Goal: Task Accomplishment & Management: Manage account settings

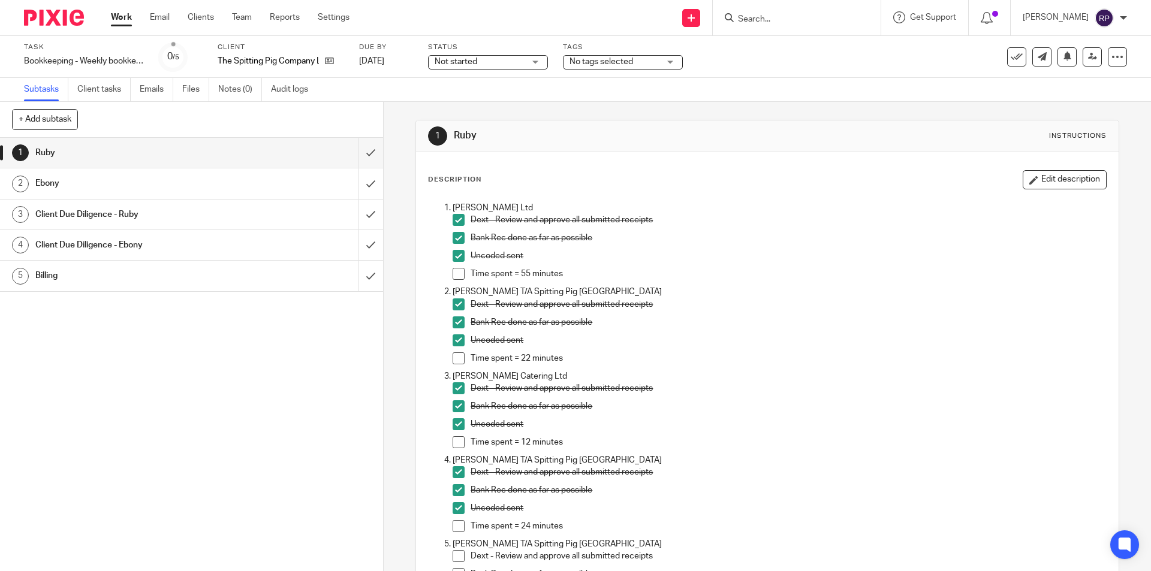
click at [567, 138] on h1 "Ruby" at bounding box center [623, 136] width 339 height 13
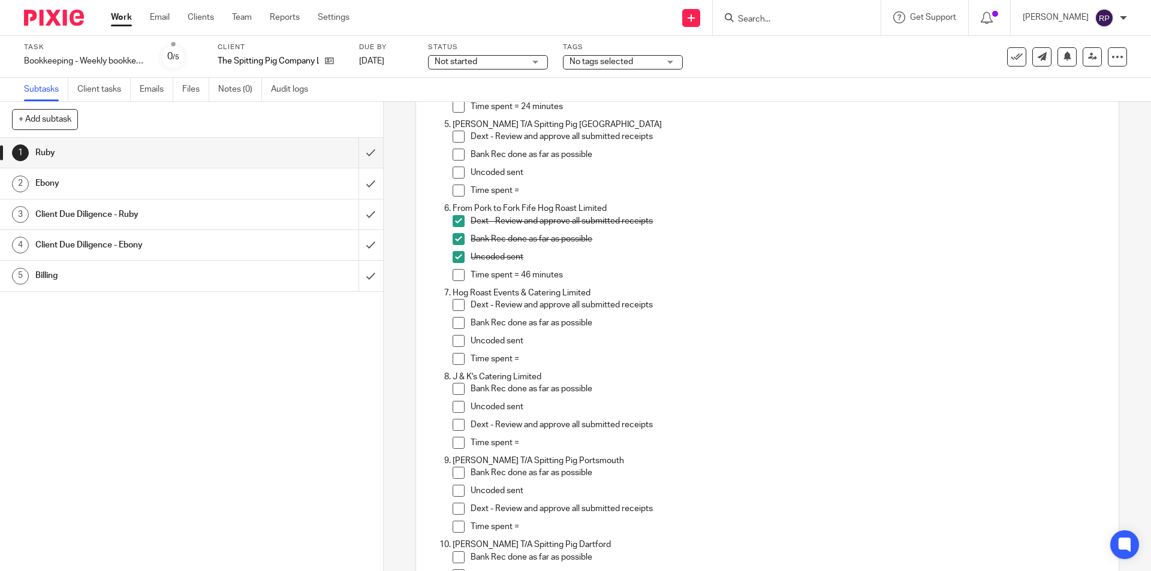
scroll to position [540, 0]
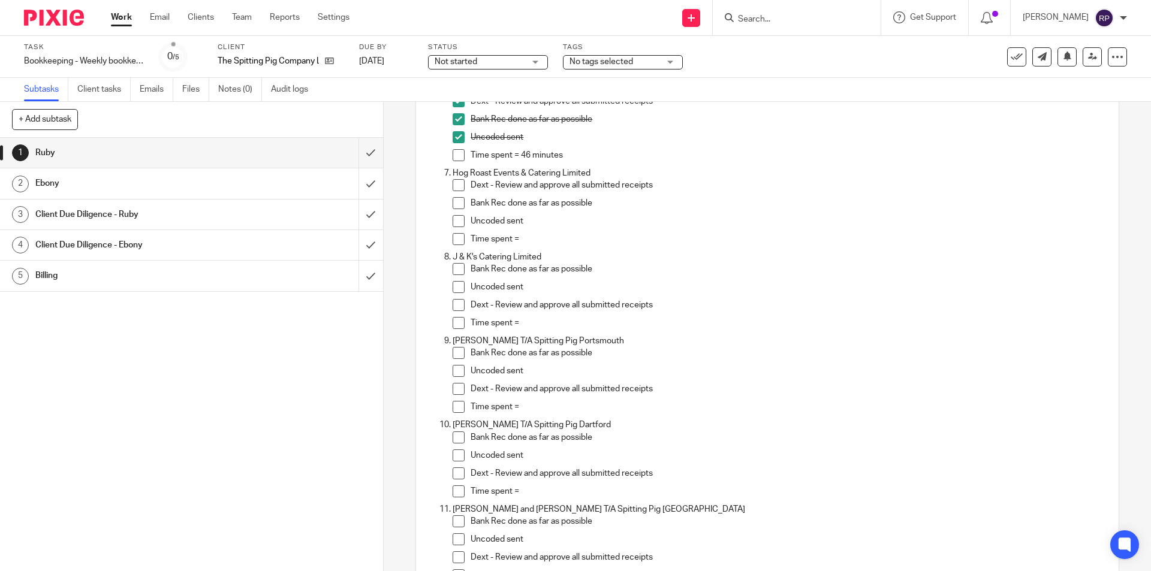
click at [791, 19] on input "Search" at bounding box center [791, 19] width 108 height 11
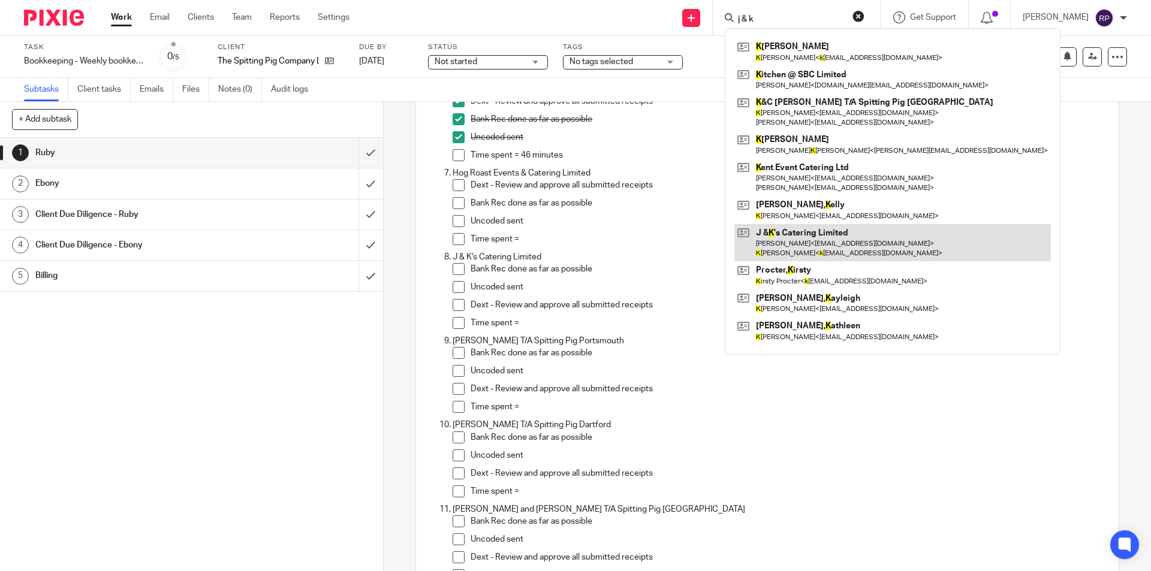
type input "j & k"
click at [855, 236] on link at bounding box center [892, 242] width 317 height 37
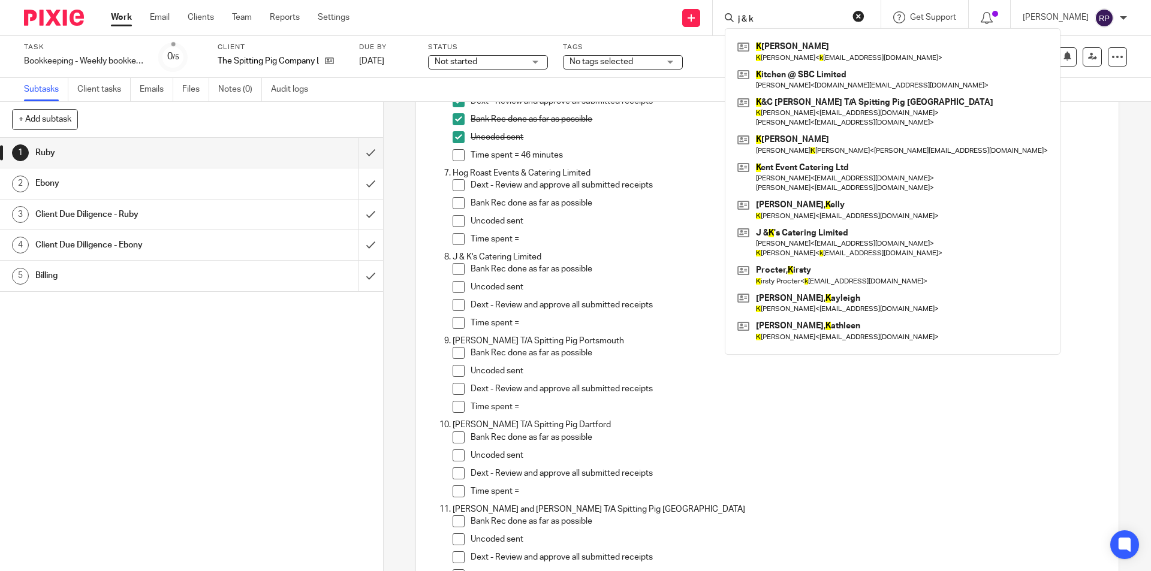
click at [633, 249] on div "Time spent =" at bounding box center [788, 242] width 635 height 18
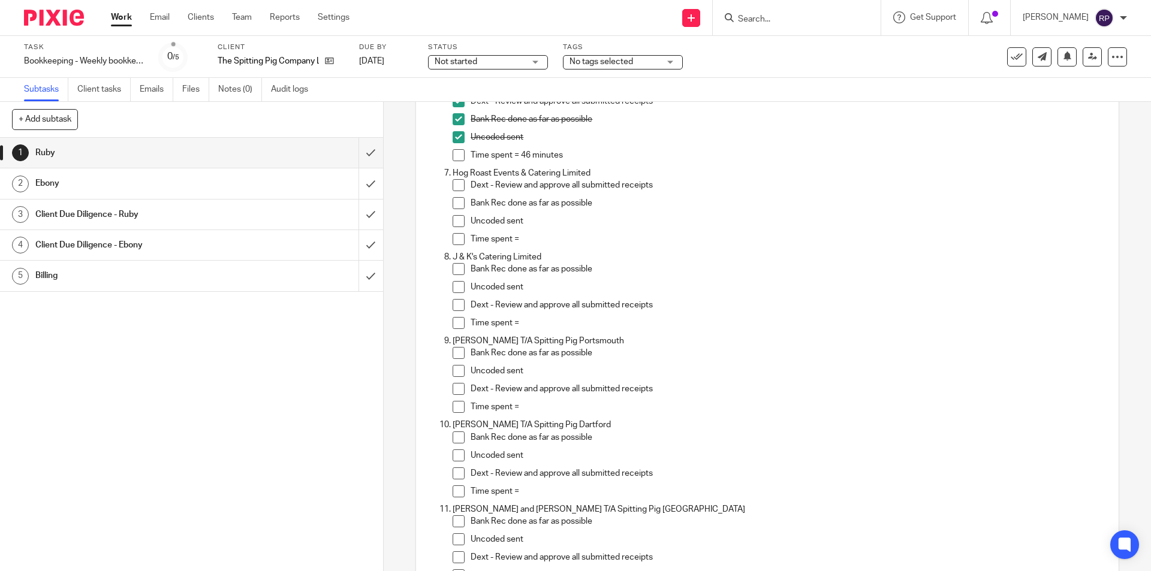
click at [456, 272] on span at bounding box center [459, 269] width 12 height 12
click at [453, 282] on span at bounding box center [459, 287] width 12 height 12
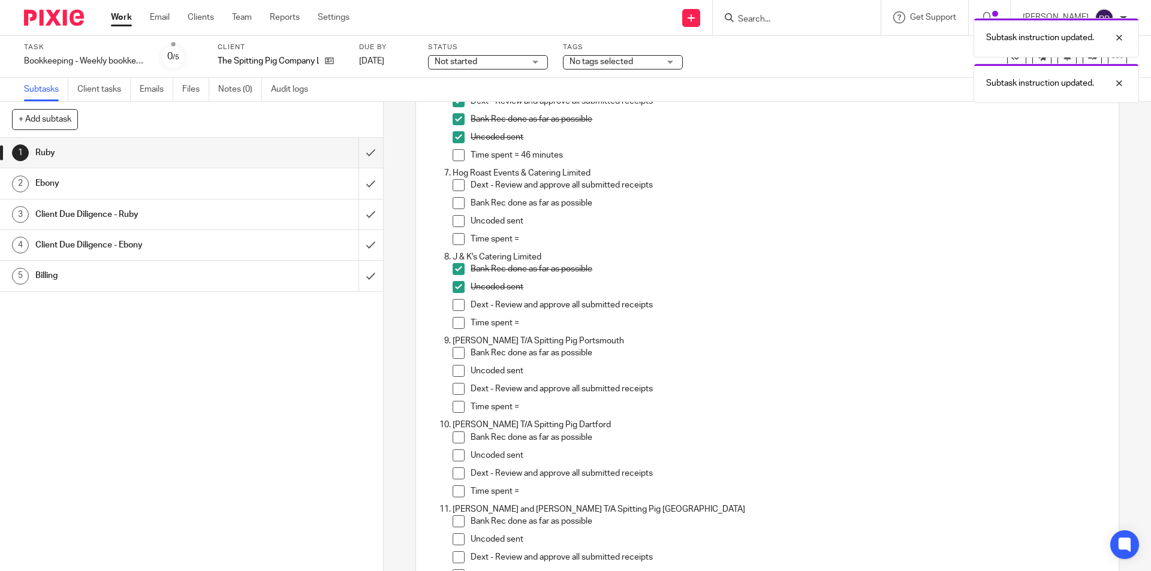
click at [457, 302] on span at bounding box center [459, 305] width 12 height 12
click at [528, 321] on p "Time spent =" at bounding box center [788, 323] width 635 height 12
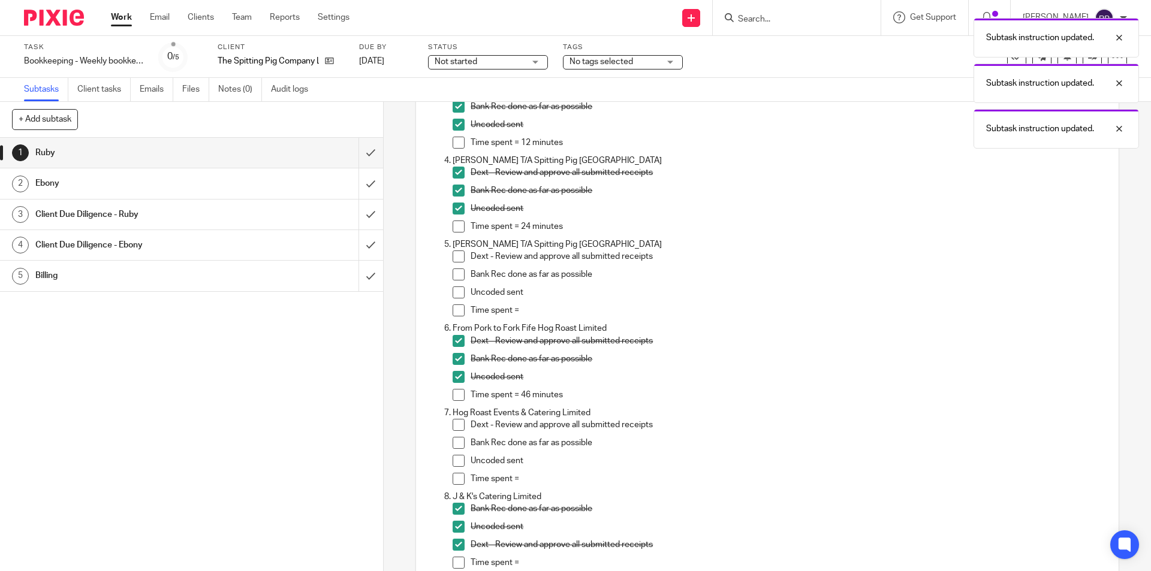
scroll to position [0, 0]
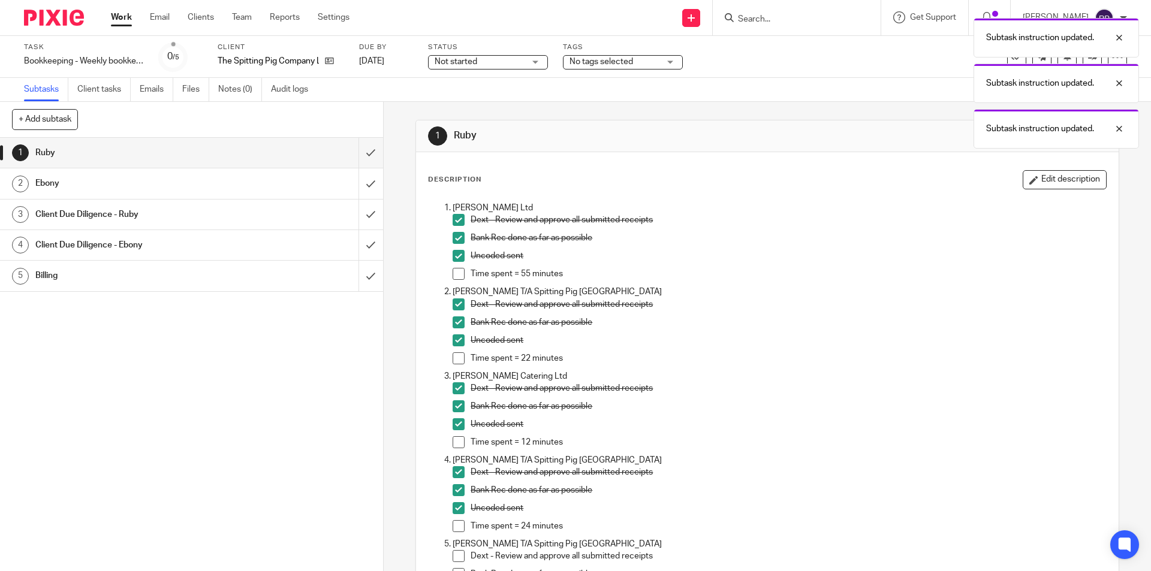
click at [1038, 172] on button "Edit description" at bounding box center [1065, 179] width 84 height 19
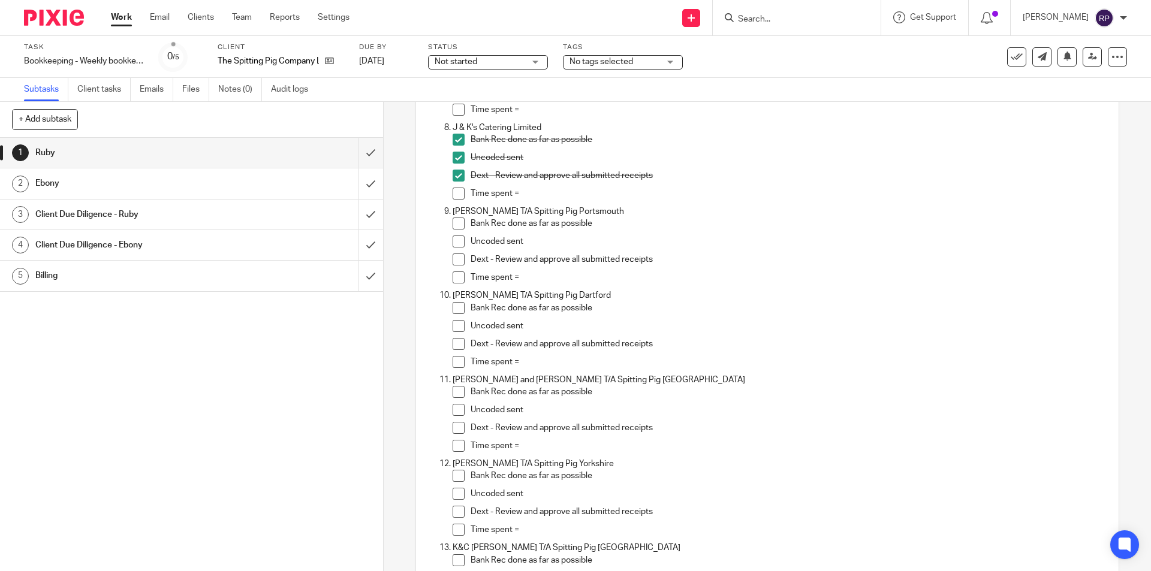
scroll to position [600, 0]
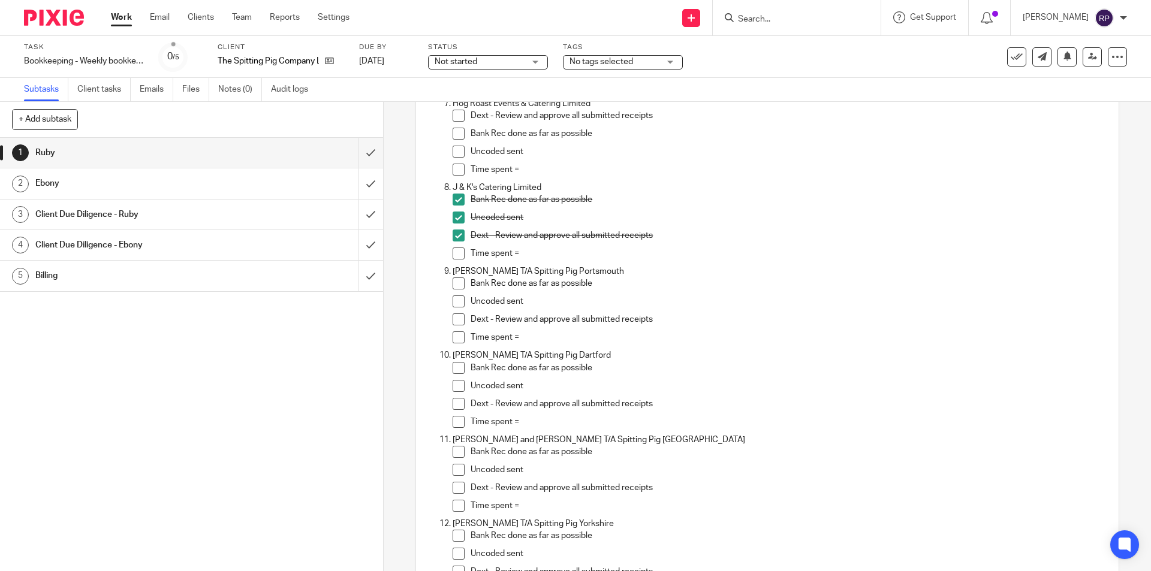
click at [526, 254] on p "Time spent =" at bounding box center [788, 254] width 635 height 12
click at [528, 338] on p "Time spent =" at bounding box center [788, 338] width 635 height 12
click at [456, 286] on span at bounding box center [459, 284] width 12 height 12
click at [459, 299] on span at bounding box center [459, 302] width 12 height 12
click at [457, 317] on span at bounding box center [459, 320] width 12 height 12
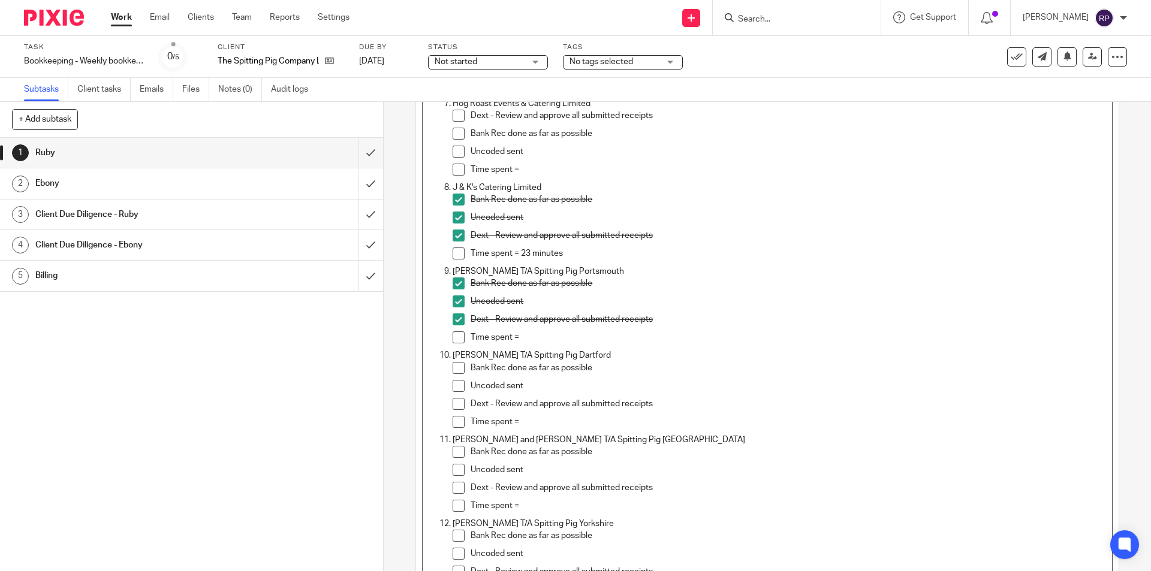
click at [512, 340] on p "Time spent =" at bounding box center [788, 338] width 635 height 12
click at [535, 338] on p "Time spent =" at bounding box center [788, 338] width 635 height 12
click at [546, 330] on div "Dext - Review and approve all submitted receipts" at bounding box center [788, 323] width 635 height 18
click at [541, 340] on p "Time spent =" at bounding box center [788, 338] width 635 height 12
click at [531, 415] on div "Dext - Review and approve all submitted receipts" at bounding box center [788, 407] width 635 height 18
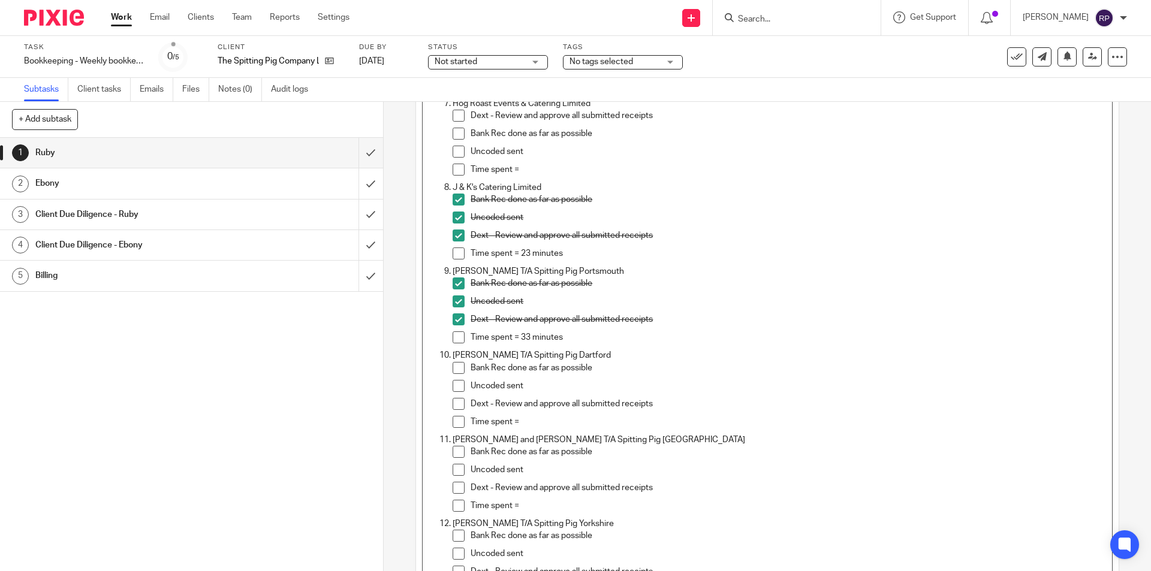
click at [537, 421] on p "Time spent =" at bounding box center [788, 422] width 635 height 12
click at [454, 374] on span at bounding box center [459, 368] width 12 height 12
click at [453, 385] on span at bounding box center [459, 386] width 12 height 12
click at [456, 406] on span at bounding box center [459, 404] width 12 height 12
drag, startPoint x: 519, startPoint y: 418, endPoint x: 531, endPoint y: 420, distance: 12.1
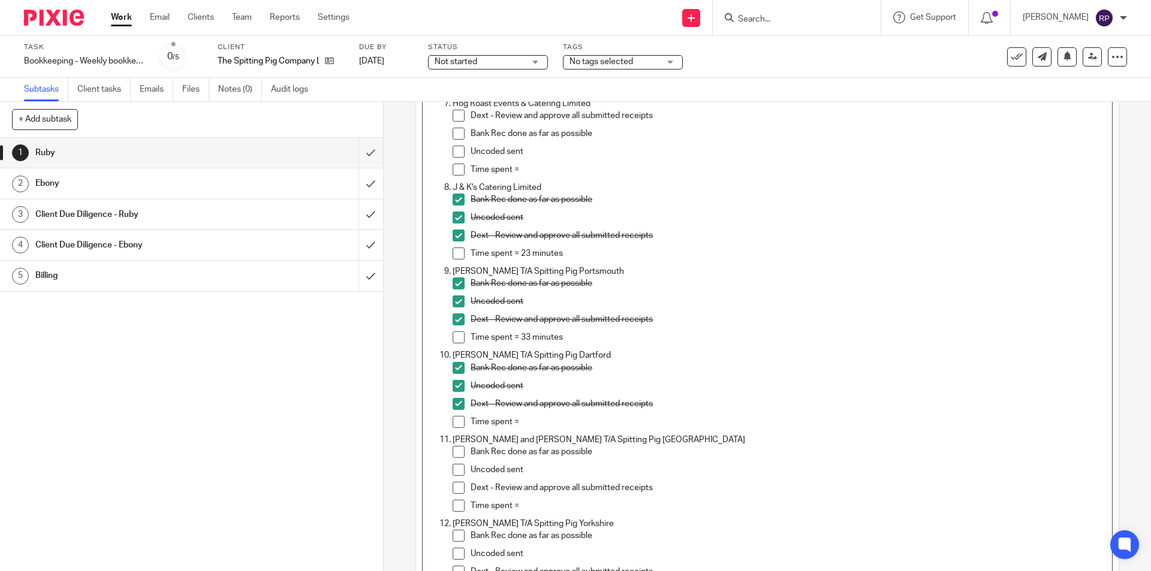
click at [520, 418] on p "Time spent =" at bounding box center [788, 422] width 635 height 12
click at [537, 417] on p "Time spent =" at bounding box center [788, 422] width 635 height 12
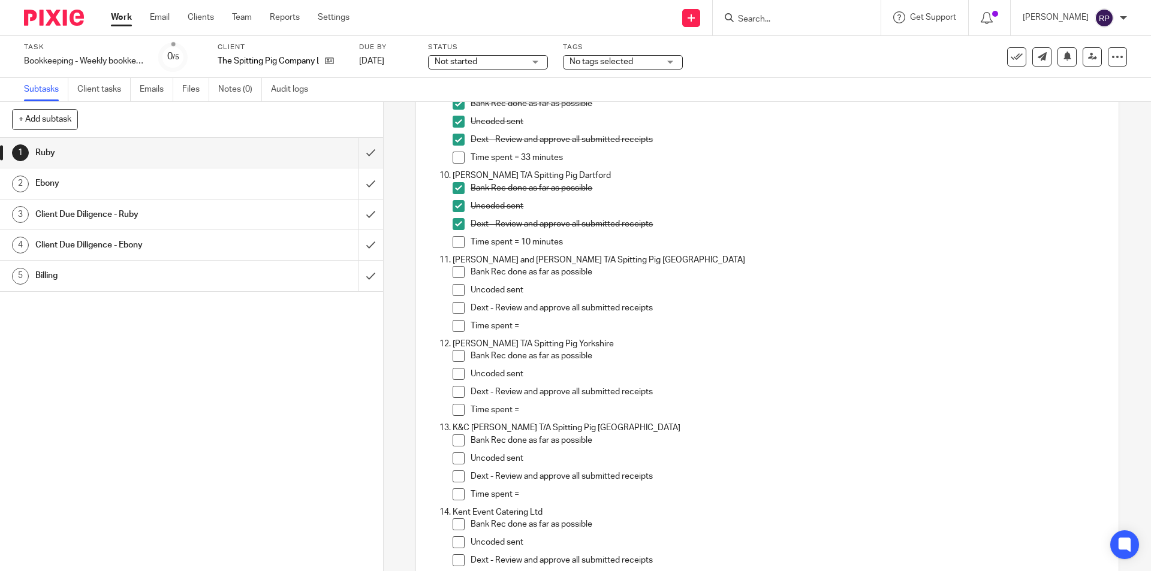
scroll to position [839, 0]
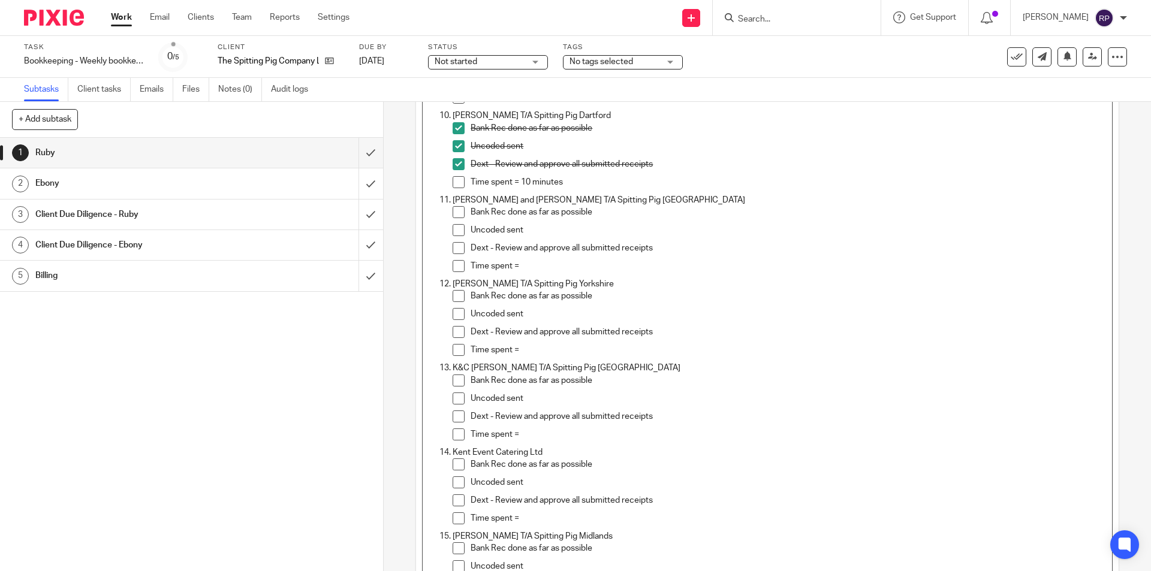
drag, startPoint x: 457, startPoint y: 212, endPoint x: 455, endPoint y: 222, distance: 10.9
click at [456, 212] on span at bounding box center [459, 212] width 12 height 12
click at [454, 227] on span at bounding box center [459, 230] width 12 height 12
click at [453, 249] on span at bounding box center [459, 248] width 12 height 12
click at [535, 264] on p "Time spent =" at bounding box center [788, 266] width 635 height 12
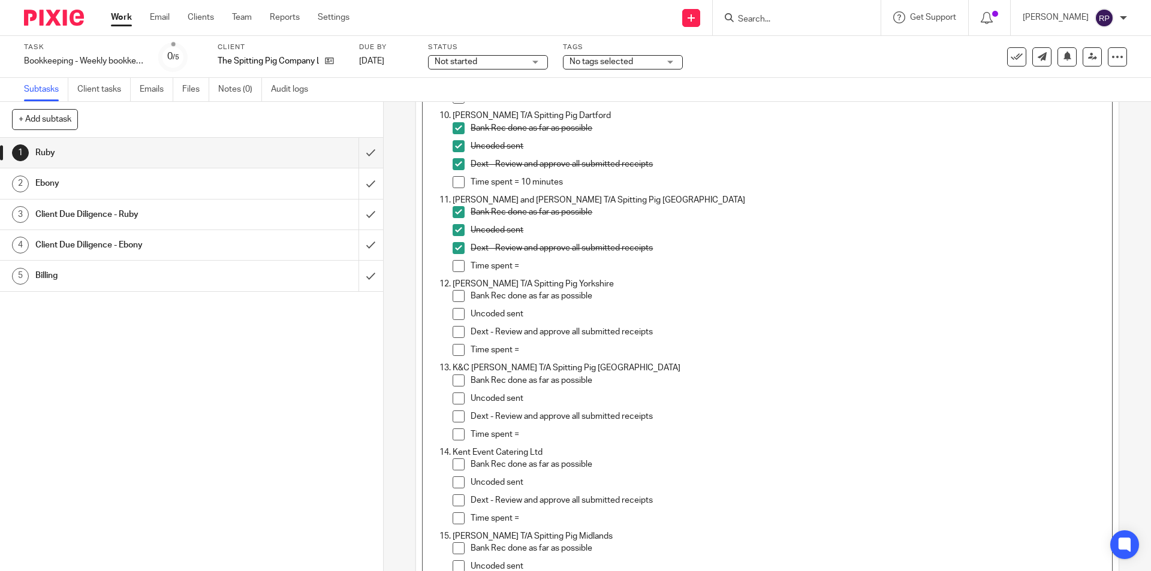
click at [529, 266] on p "Time spent =" at bounding box center [788, 266] width 635 height 12
click at [526, 342] on div "Dext - Review and approve all submitted receipts" at bounding box center [788, 335] width 635 height 18
click at [525, 355] on p "Time spent =" at bounding box center [788, 350] width 635 height 12
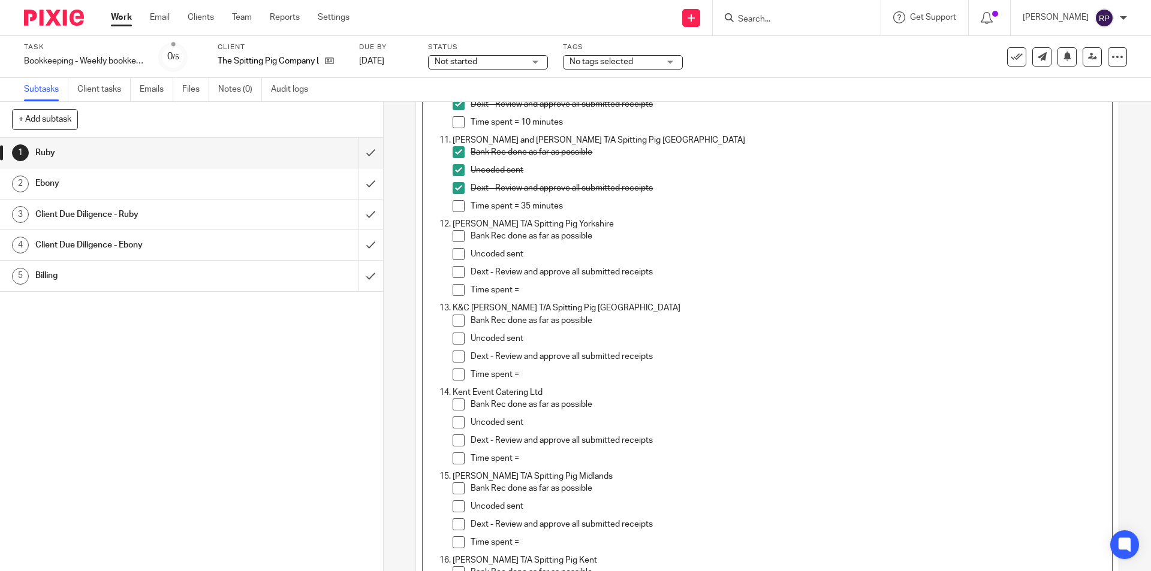
click at [455, 232] on span at bounding box center [459, 236] width 12 height 12
click at [453, 254] on span at bounding box center [459, 254] width 12 height 12
click at [454, 268] on span at bounding box center [459, 272] width 12 height 12
click at [552, 369] on p "Time spent =" at bounding box center [788, 375] width 635 height 12
click at [462, 321] on li "Bank Rec done as far as possible" at bounding box center [779, 324] width 653 height 18
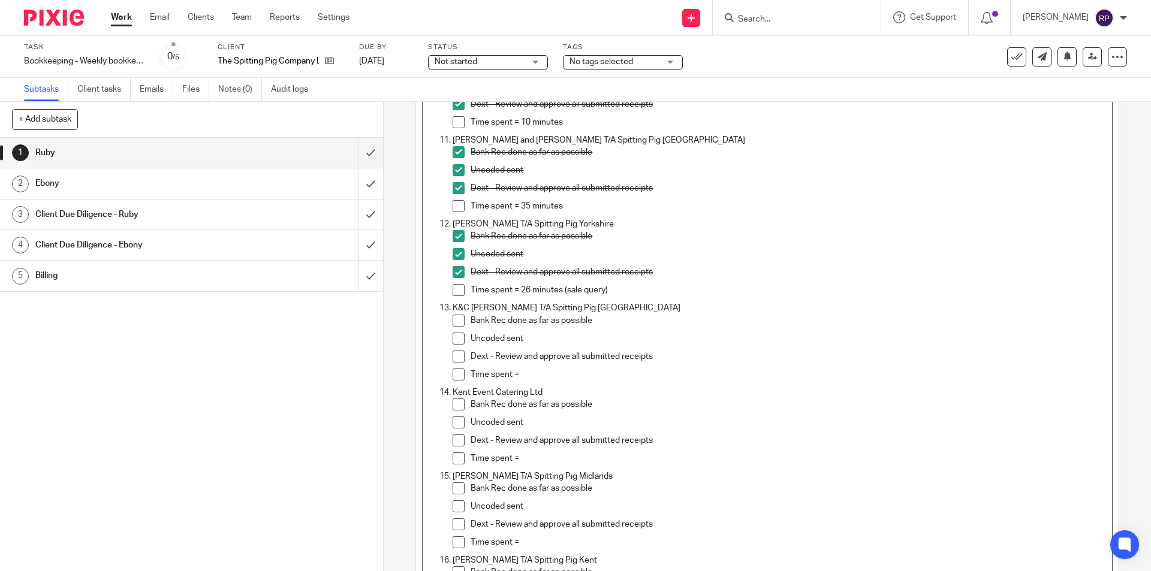
click at [456, 323] on span at bounding box center [459, 321] width 12 height 12
click at [456, 347] on li "Uncoded sent" at bounding box center [779, 342] width 653 height 18
click at [454, 342] on span at bounding box center [459, 339] width 12 height 12
click at [456, 357] on span at bounding box center [459, 357] width 12 height 12
click at [550, 374] on p "Time spent =" at bounding box center [788, 375] width 635 height 12
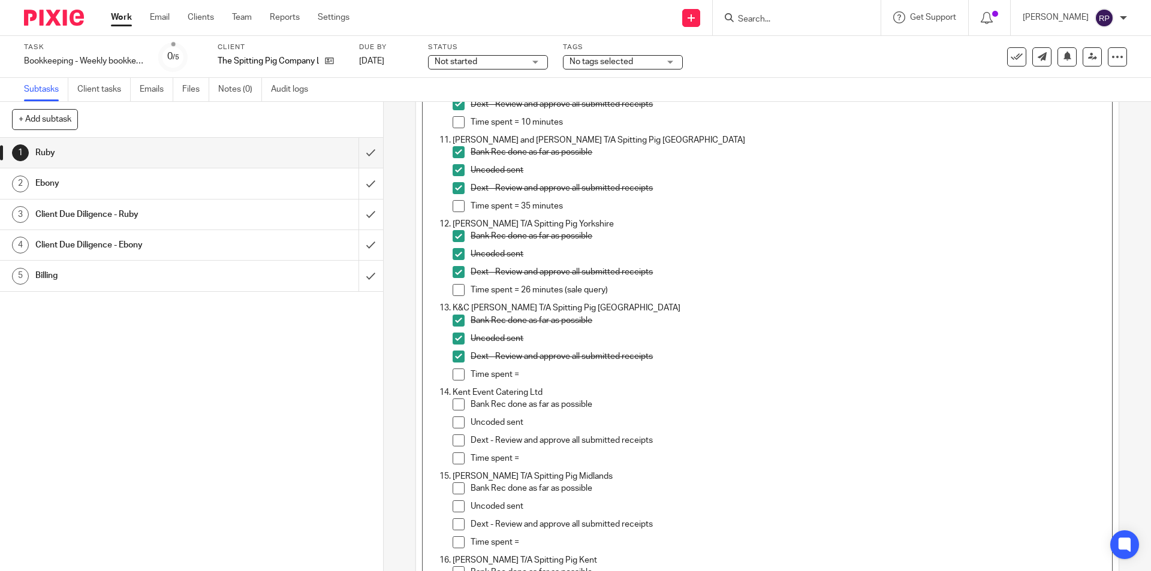
scroll to position [1019, 0]
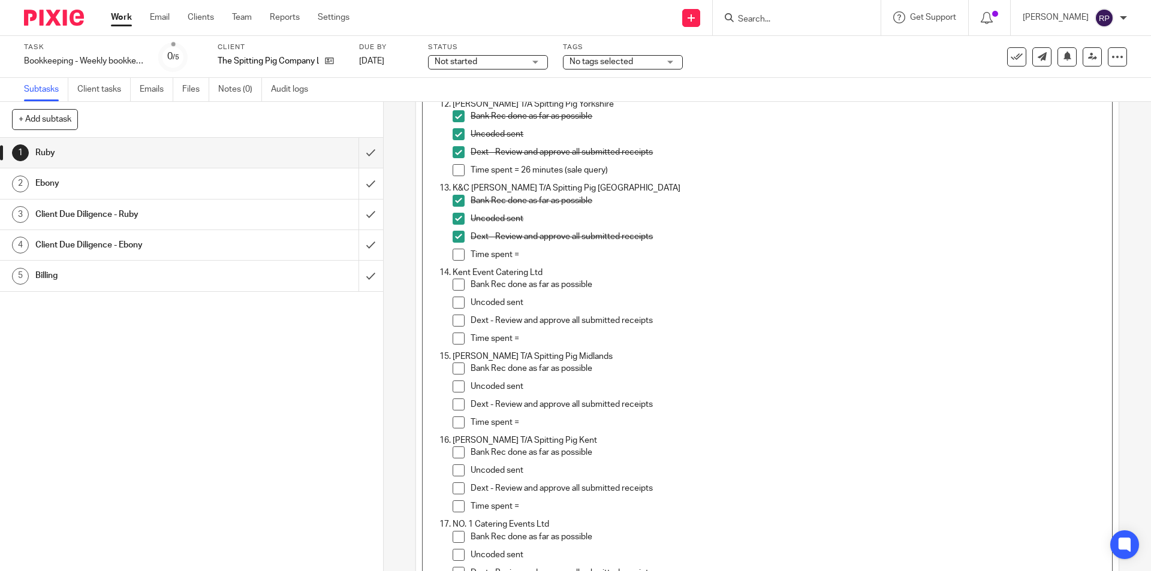
click at [541, 252] on p "Time spent =" at bounding box center [788, 255] width 635 height 12
click at [546, 422] on p "Time spent =" at bounding box center [788, 423] width 635 height 12
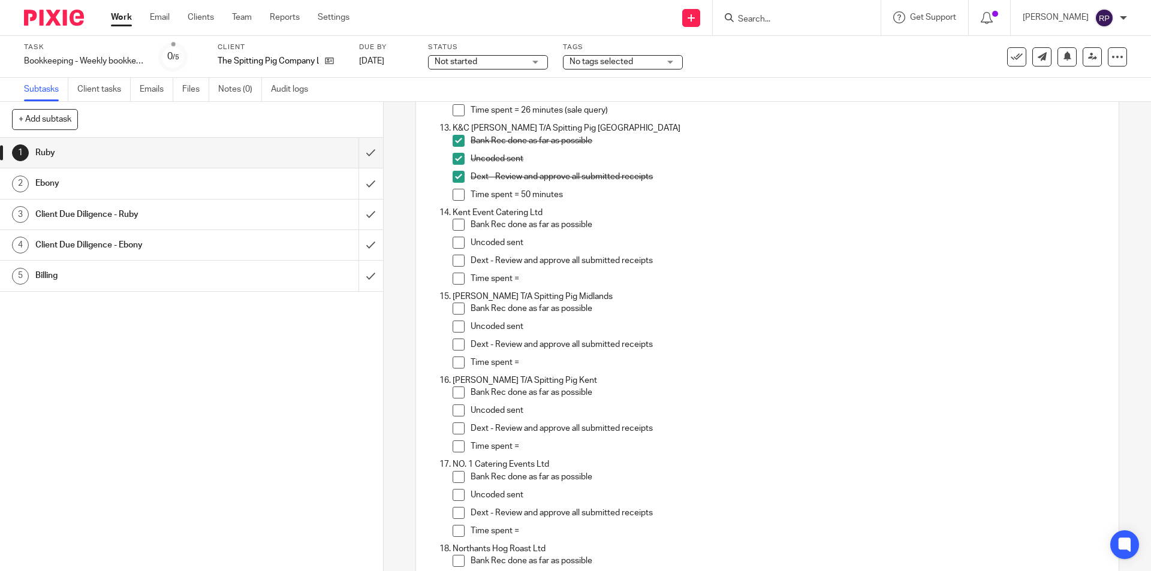
click at [459, 312] on span at bounding box center [459, 309] width 12 height 12
click at [457, 323] on span at bounding box center [459, 327] width 12 height 12
click at [454, 343] on span at bounding box center [459, 345] width 12 height 12
click at [521, 196] on p "Time spent = 50 minutes" at bounding box center [788, 195] width 635 height 12
click at [541, 443] on p "Time spent =" at bounding box center [788, 447] width 635 height 12
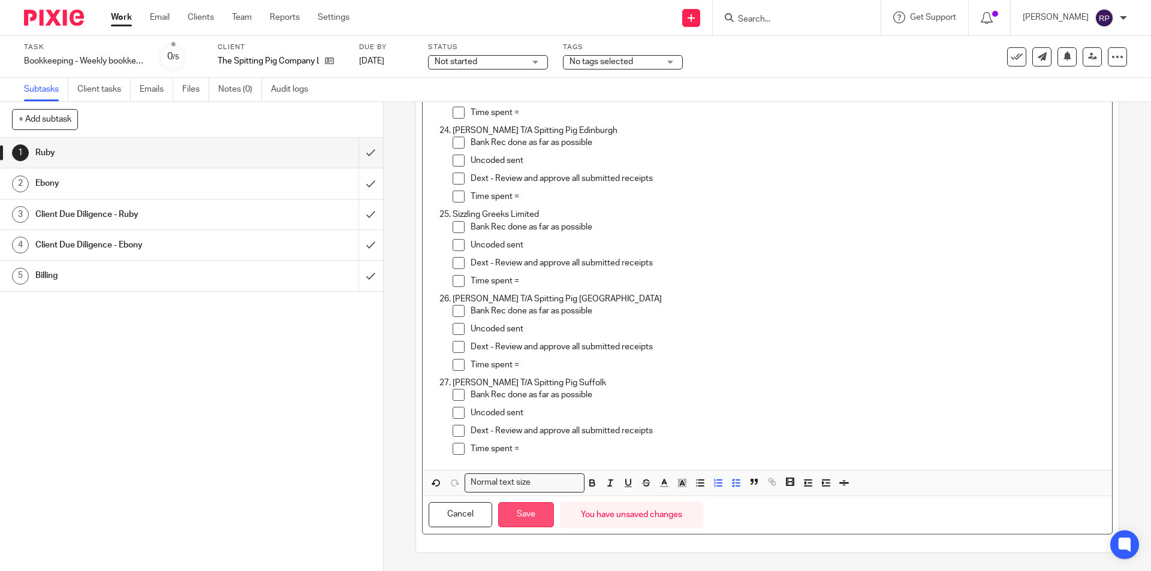
click at [528, 507] on button "Save" at bounding box center [526, 515] width 56 height 26
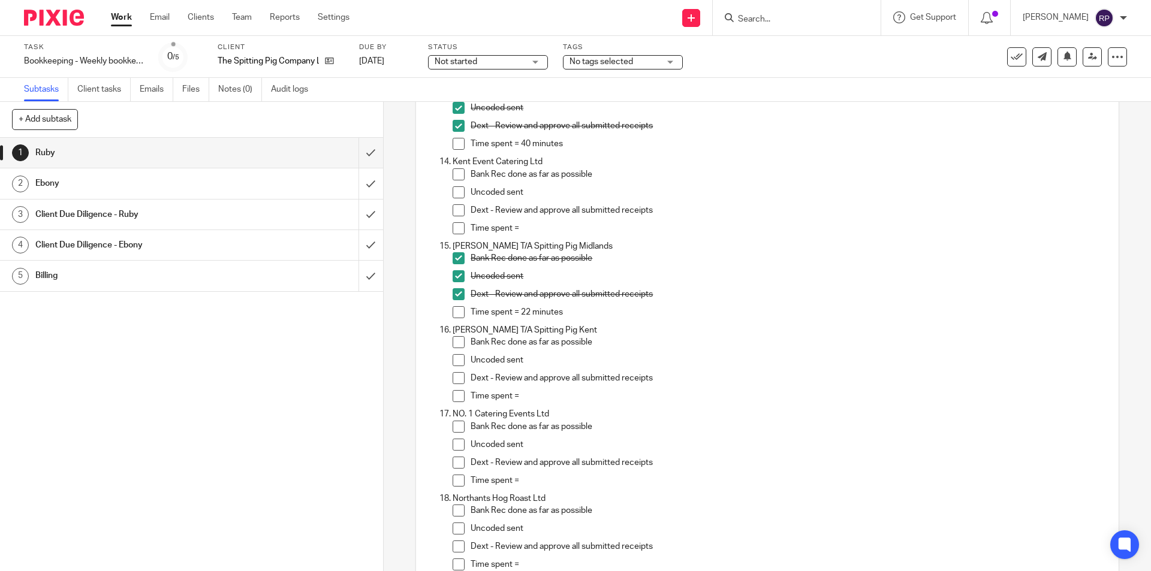
scroll to position [1019, 0]
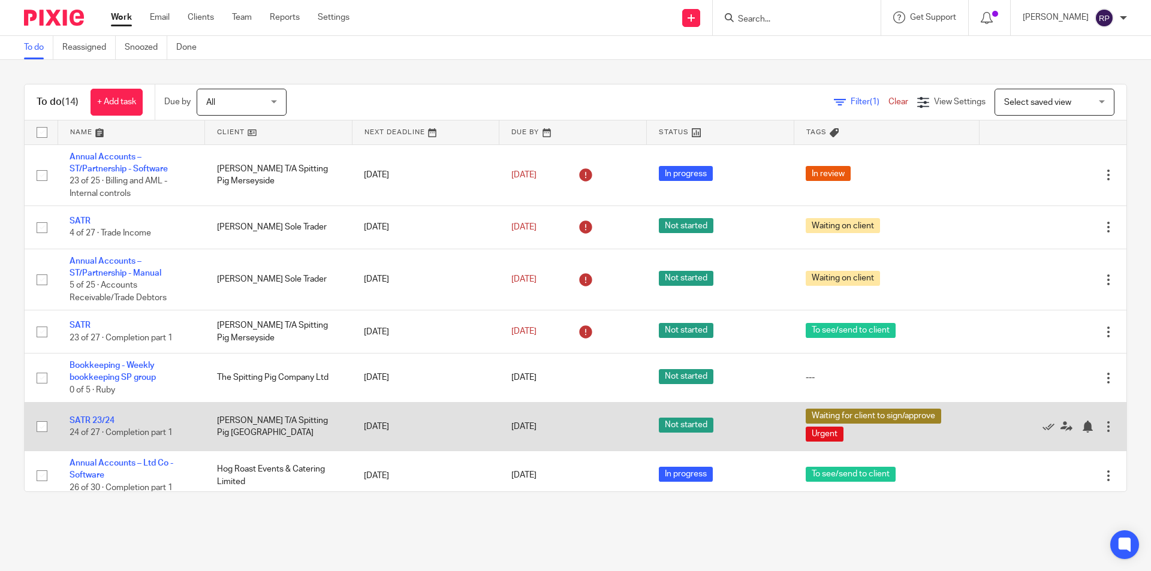
scroll to position [60, 0]
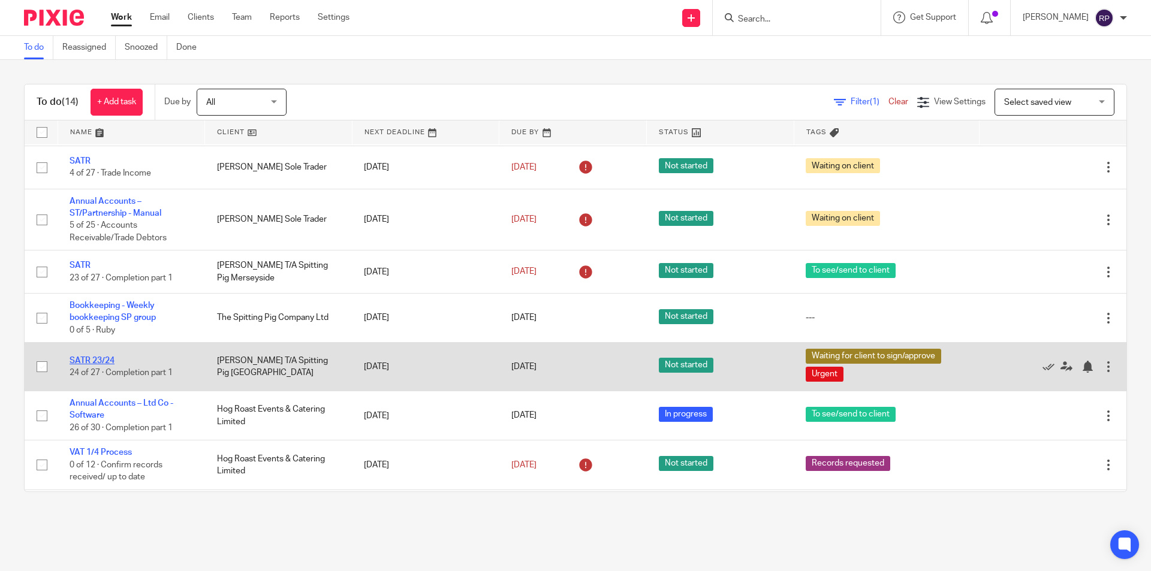
click at [99, 358] on link "SATR 23/24" at bounding box center [92, 361] width 45 height 8
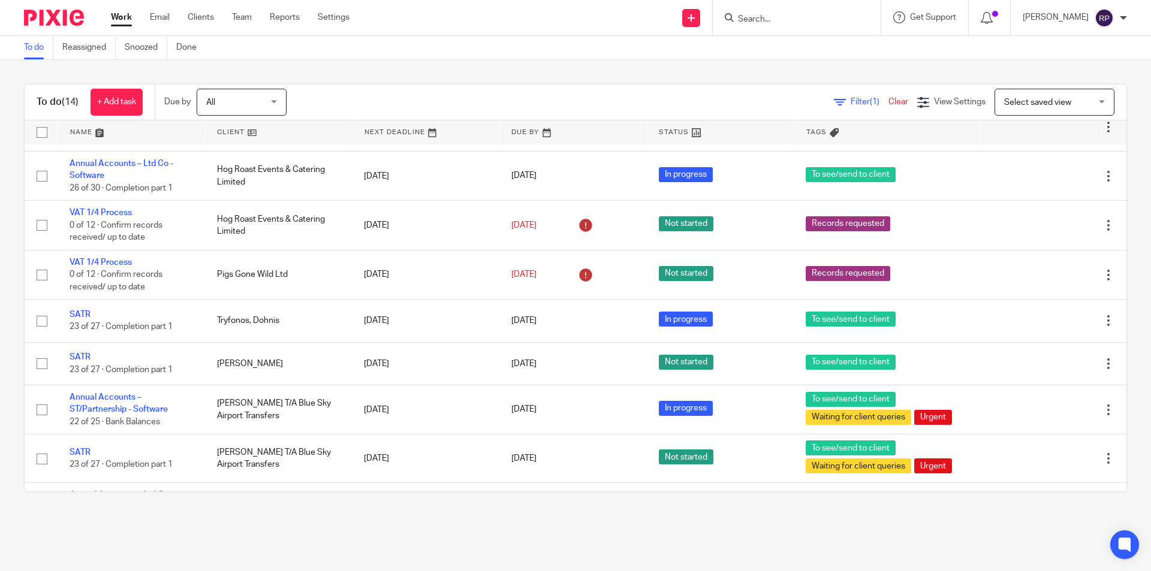
scroll to position [353, 0]
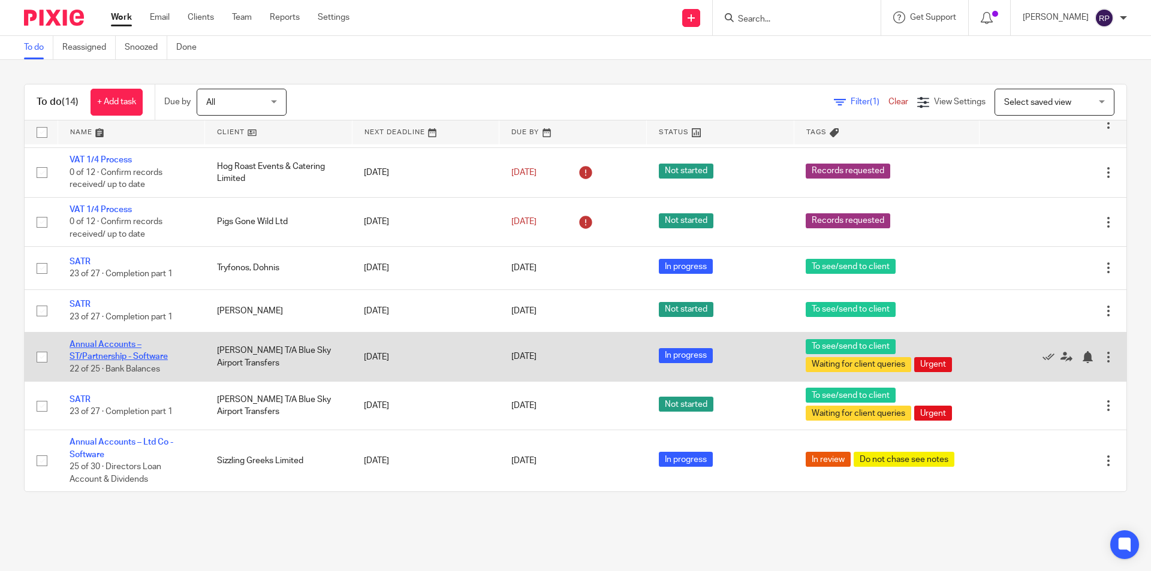
click at [129, 353] on link "Annual Accounts – ST/Partnership - Software" at bounding box center [119, 351] width 98 height 20
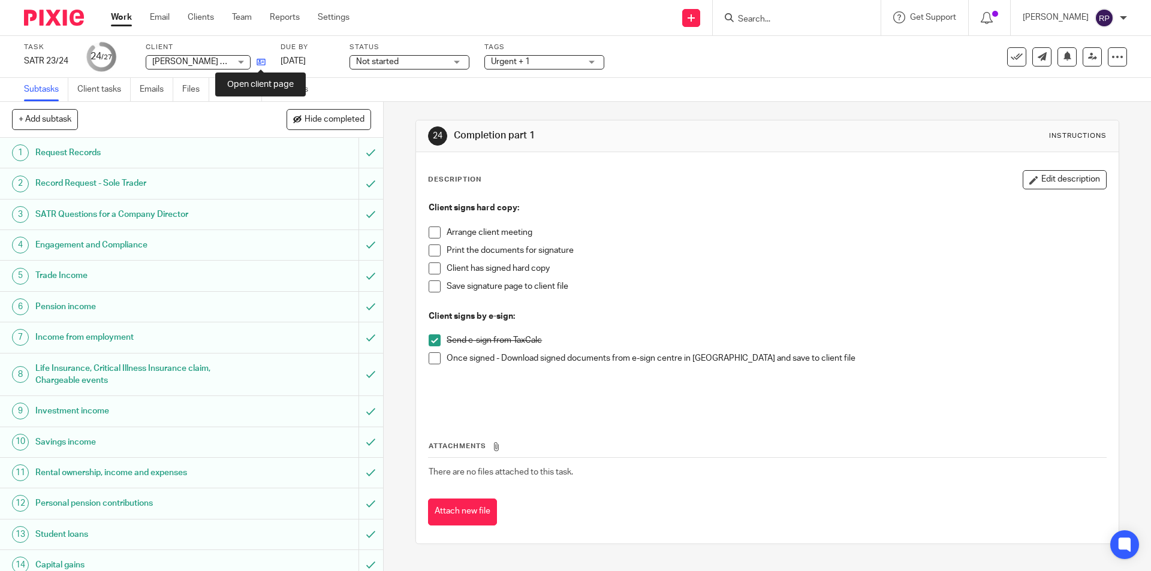
click at [260, 63] on icon at bounding box center [261, 62] width 9 height 9
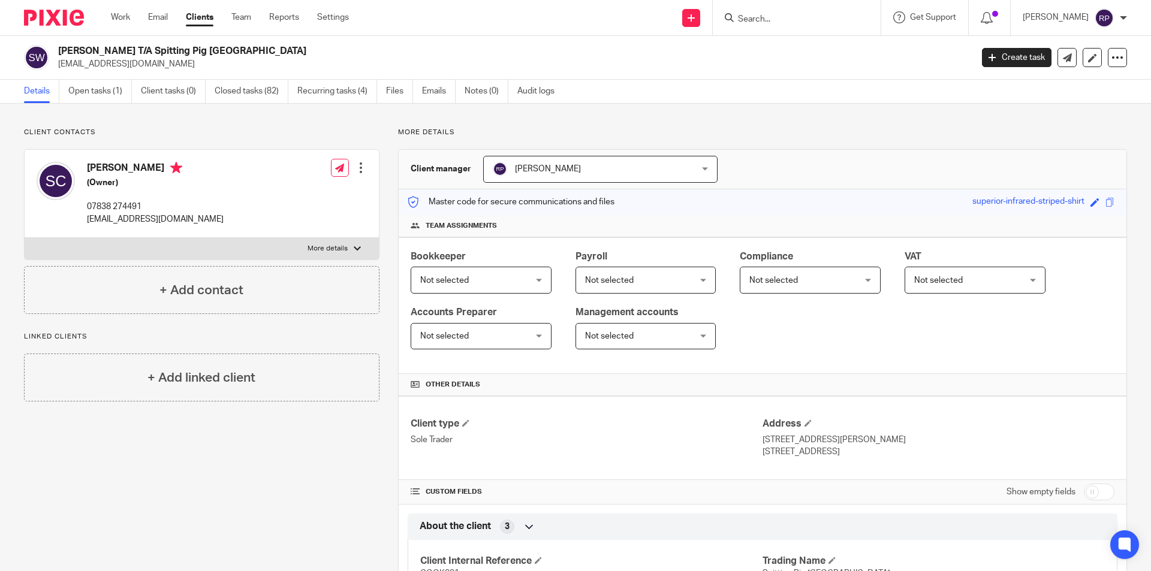
click at [196, 251] on label "More details" at bounding box center [202, 249] width 354 height 22
click at [25, 238] on input "More details" at bounding box center [24, 237] width 1 height 1
checkbox input "true"
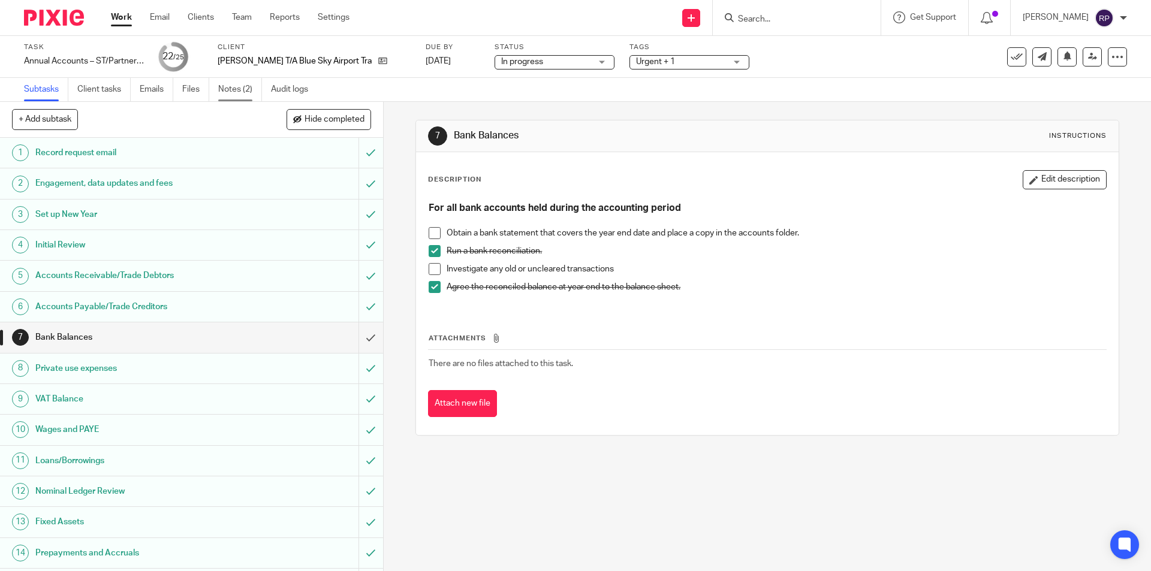
click at [231, 85] on link "Notes (2)" at bounding box center [240, 89] width 44 height 23
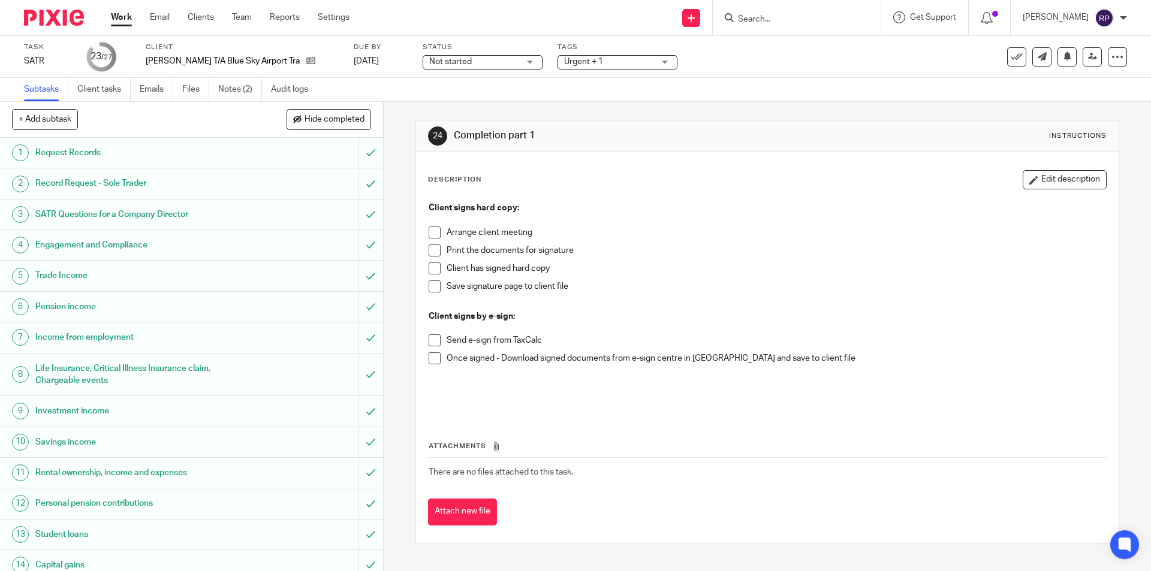
scroll to position [410, 0]
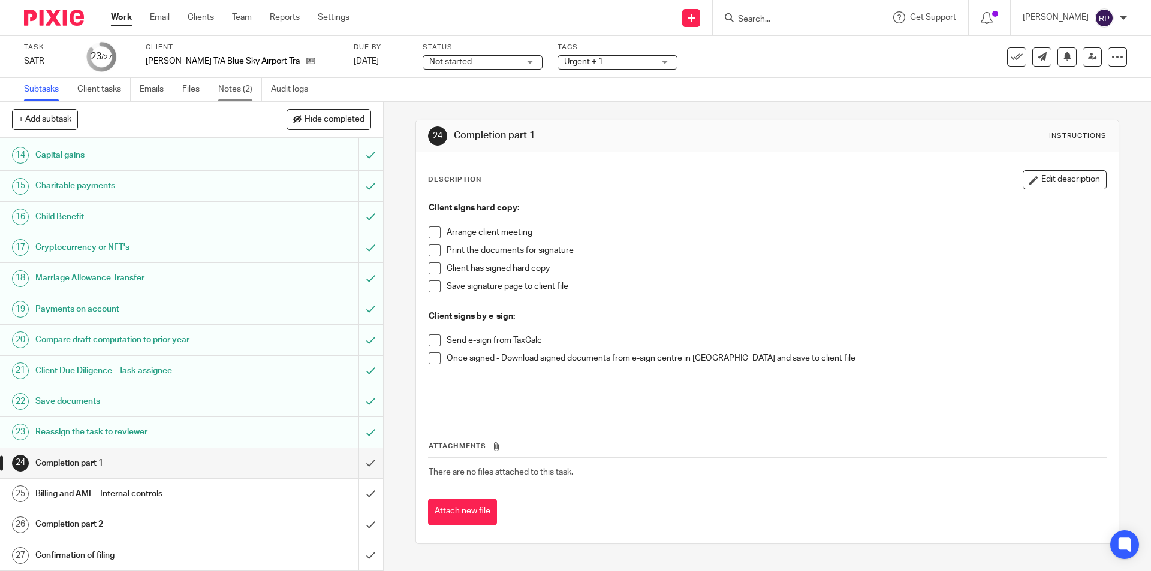
click at [246, 95] on link "Notes (2)" at bounding box center [240, 89] width 44 height 23
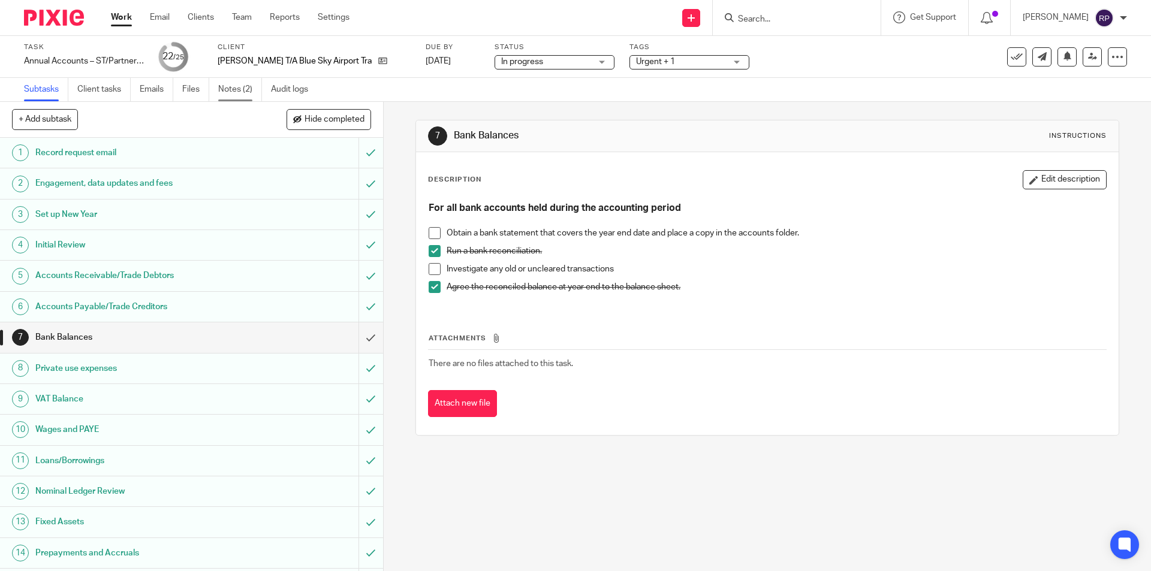
click at [242, 85] on link "Notes (2)" at bounding box center [240, 89] width 44 height 23
